Goal: Task Accomplishment & Management: Complete application form

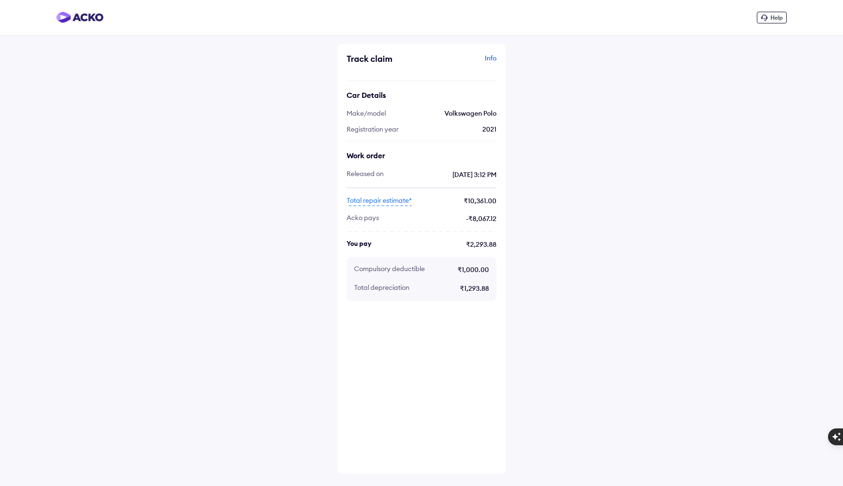
click at [778, 15] on span "Help" at bounding box center [776, 17] width 12 height 7
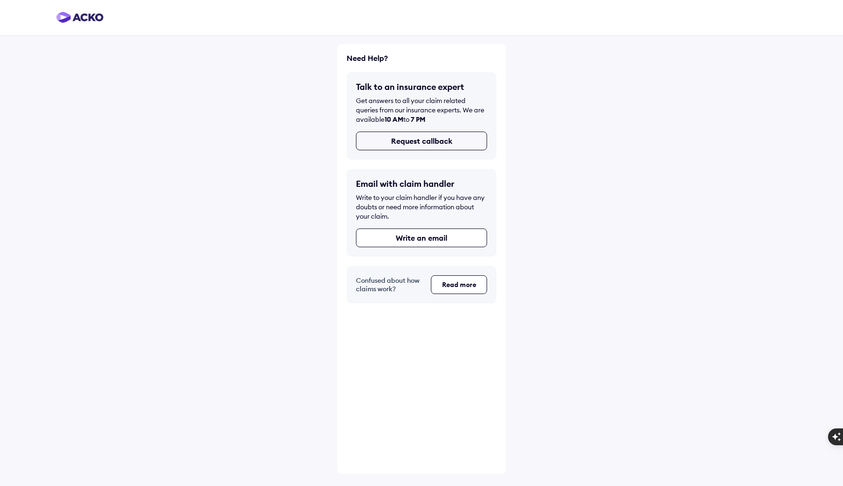
click at [436, 138] on button "Request callback" at bounding box center [421, 141] width 131 height 19
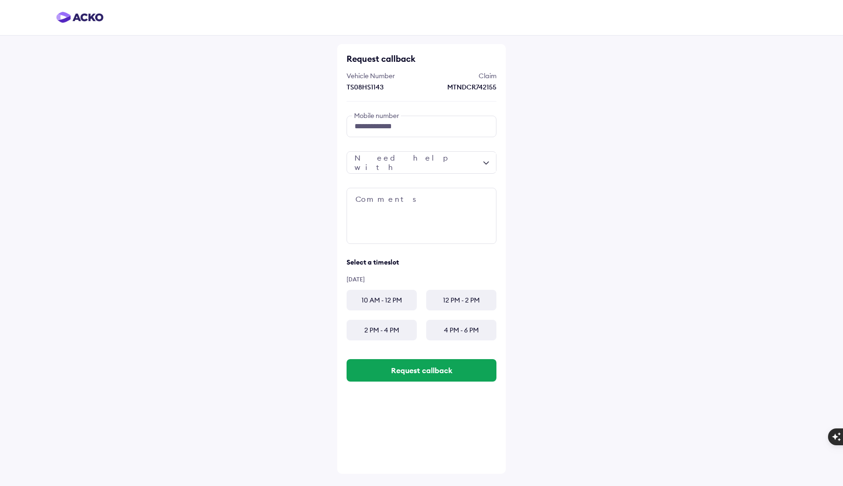
click at [482, 160] on div at bounding box center [422, 162] width 150 height 22
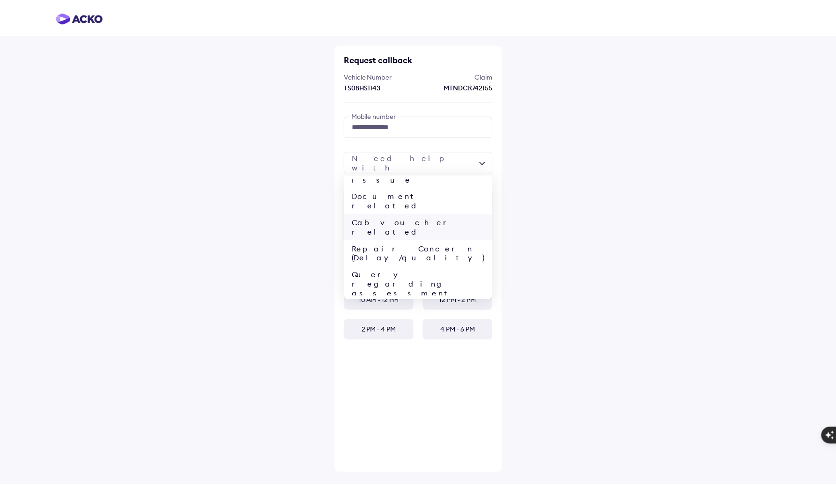
scroll to position [33, 0]
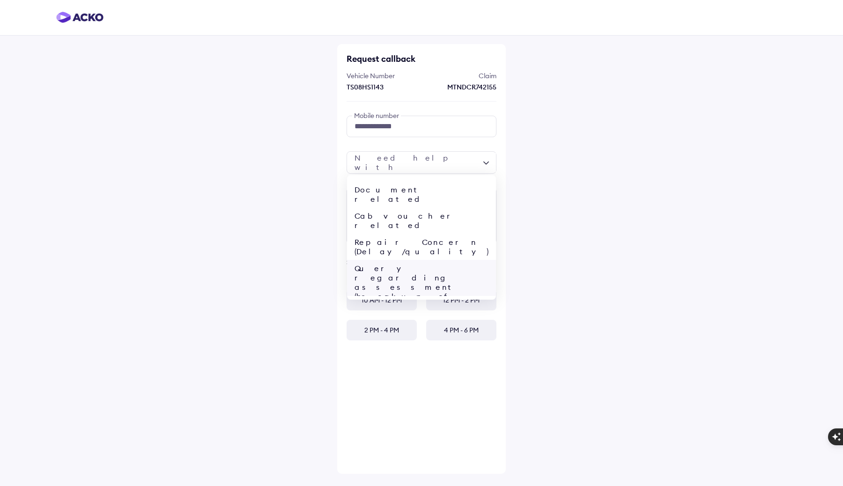
click at [415, 260] on div "Query regarding assessment (breakup of repair cost/assessed amount)" at bounding box center [421, 296] width 149 height 73
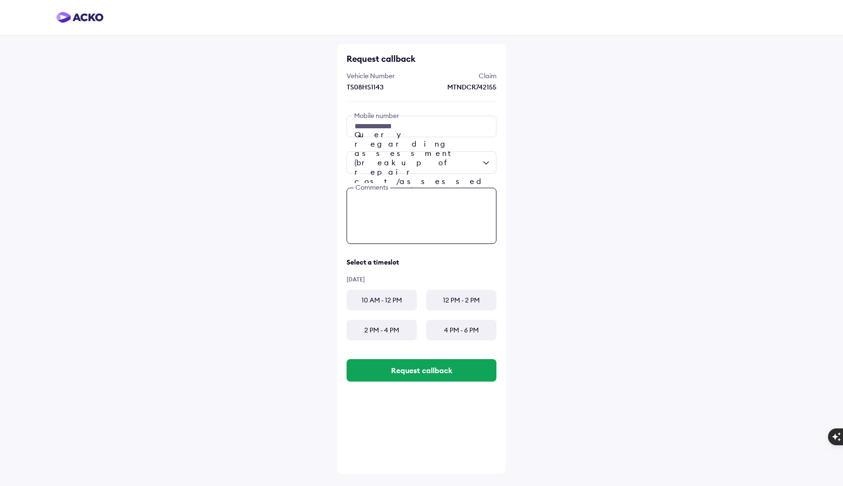
click at [415, 233] on textarea at bounding box center [422, 216] width 150 height 56
type textarea "**********"
click at [384, 259] on div "Select a timeslot" at bounding box center [422, 262] width 150 height 8
click at [383, 297] on div "10 AM - 12 PM" at bounding box center [382, 300] width 70 height 21
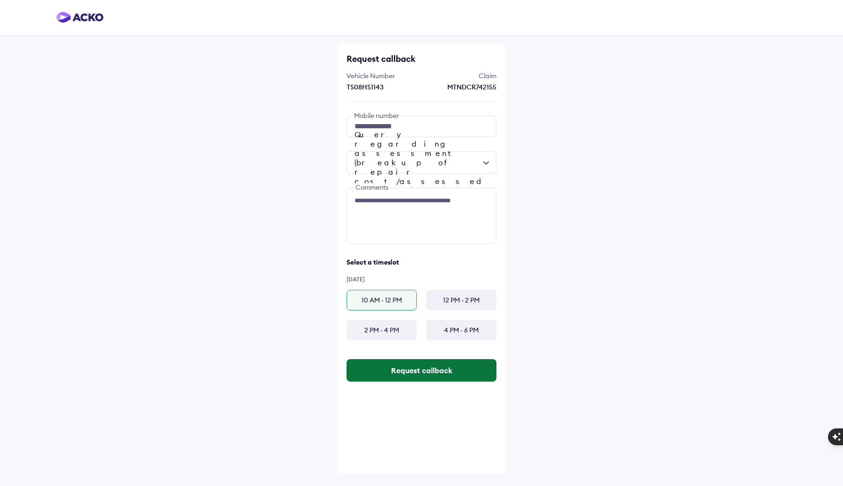
click at [405, 373] on button "Request callback" at bounding box center [422, 370] width 150 height 22
